Goal: Task Accomplishment & Management: Manage account settings

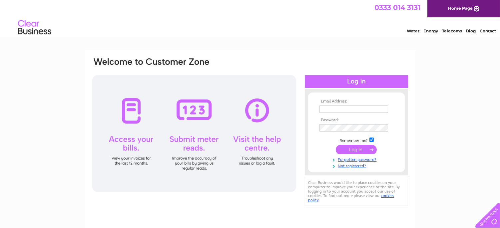
click at [337, 108] on input "text" at bounding box center [354, 108] width 69 height 7
type input "[EMAIL_ADDRESS][DOMAIN_NAME]"
click at [336, 145] on input "submit" at bounding box center [356, 149] width 41 height 9
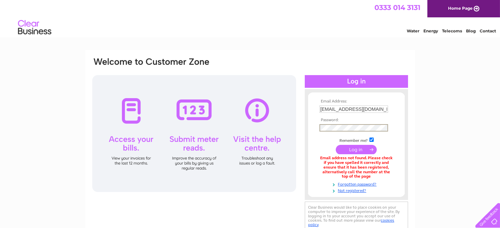
click at [336, 145] on input "submit" at bounding box center [356, 149] width 41 height 9
click at [353, 108] on input "asmrepairs1@outlook.com" at bounding box center [354, 108] width 69 height 7
type input "m"
type input "[EMAIL_ADDRESS][DOMAIN_NAME]"
click at [336, 145] on input "submit" at bounding box center [356, 149] width 41 height 9
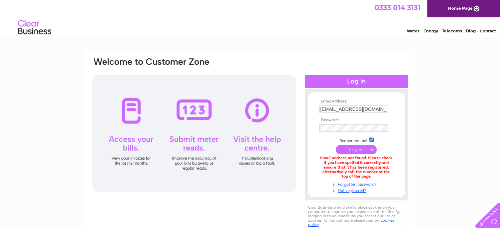
click at [367, 108] on input "boomitsy13@gmail.com" at bounding box center [354, 108] width 69 height 7
type input "o"
type input "[EMAIL_ADDRESS][DOMAIN_NAME]"
click at [336, 145] on input "submit" at bounding box center [356, 149] width 41 height 9
click at [325, 110] on input "[EMAIL_ADDRESS][DOMAIN_NAME]" at bounding box center [354, 108] width 69 height 7
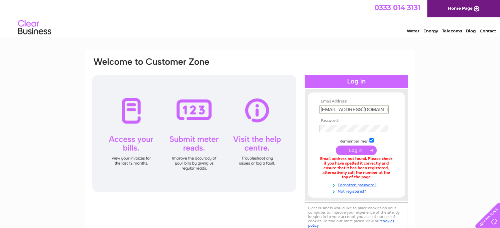
type input "[EMAIL_ADDRESS][DOMAIN_NAME]"
click at [336, 145] on input "submit" at bounding box center [356, 149] width 41 height 9
click at [376, 110] on input "asmrepairs1@outlook.com" at bounding box center [354, 108] width 69 height 7
type input "m"
type input "jen54_08@hotmail.com"
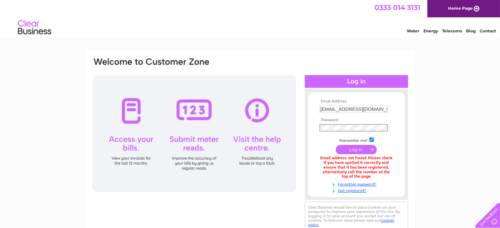
click at [336, 145] on input "submit" at bounding box center [356, 149] width 41 height 9
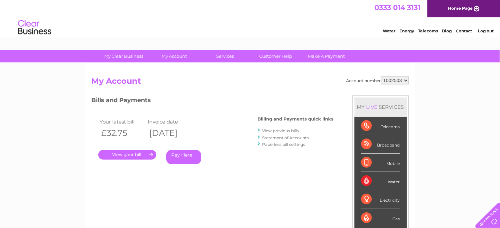
click at [134, 156] on link "." at bounding box center [127, 155] width 58 height 10
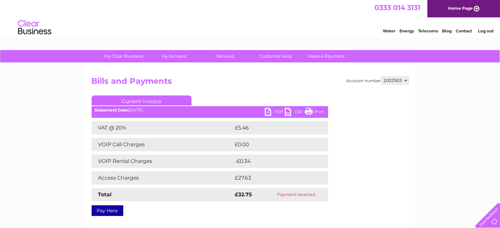
click at [275, 115] on link "PDF" at bounding box center [275, 113] width 20 height 10
click at [178, 55] on link "My Account" at bounding box center [174, 56] width 55 height 12
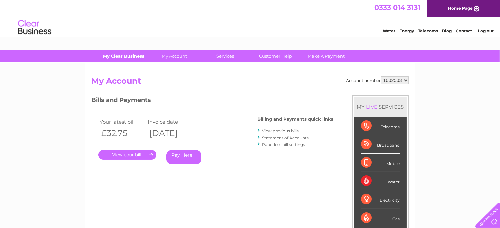
click at [130, 57] on link "My Clear Business" at bounding box center [123, 56] width 55 height 12
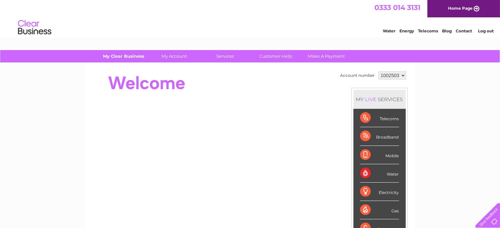
click at [134, 55] on link "My Clear Business" at bounding box center [123, 56] width 55 height 12
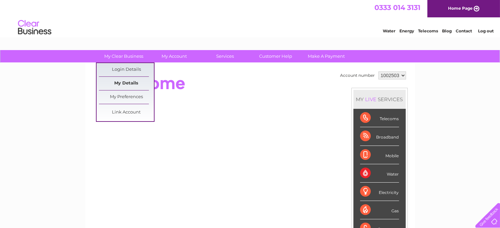
click at [135, 81] on link "My Details" at bounding box center [126, 83] width 55 height 13
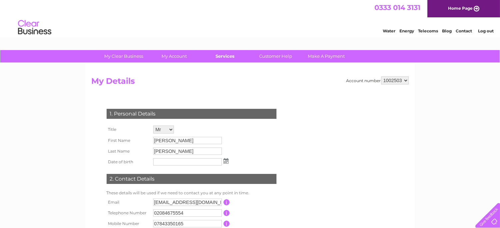
click at [228, 57] on link "Services" at bounding box center [225, 56] width 55 height 12
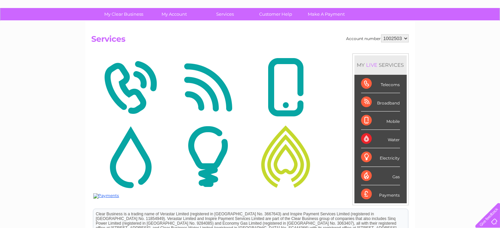
scroll to position [42, 0]
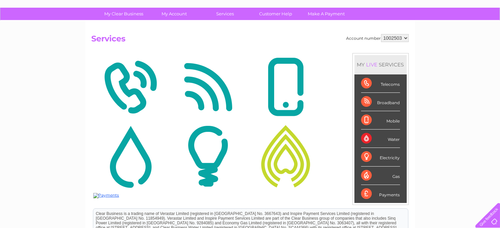
click at [389, 102] on div "Broadband" at bounding box center [380, 102] width 39 height 18
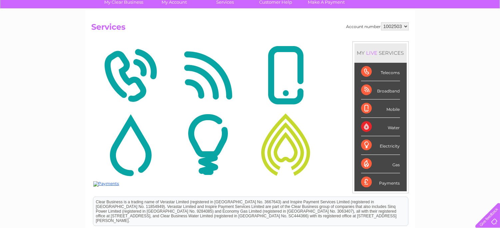
scroll to position [0, 0]
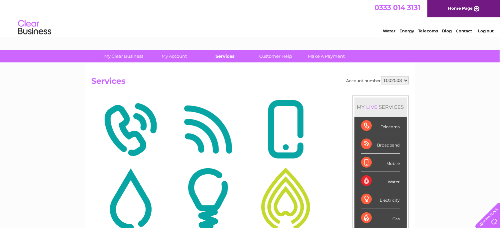
click at [228, 58] on link "Services" at bounding box center [225, 56] width 55 height 12
click at [283, 54] on link "Customer Help" at bounding box center [275, 56] width 55 height 12
